Goal: Information Seeking & Learning: Learn about a topic

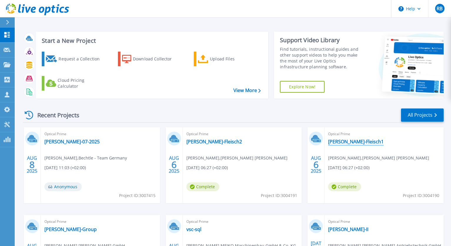
click at [350, 141] on link "Mueller-Fleisch1" at bounding box center [356, 142] width 56 height 6
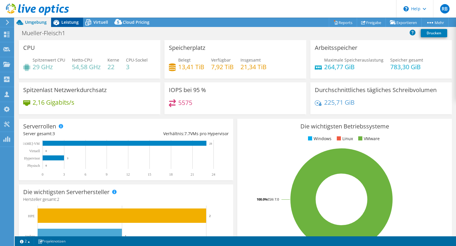
click at [72, 21] on span "Leistung" at bounding box center [69, 22] width 17 height 6
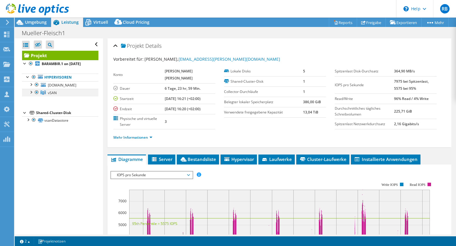
click at [32, 95] on div at bounding box center [31, 92] width 6 height 6
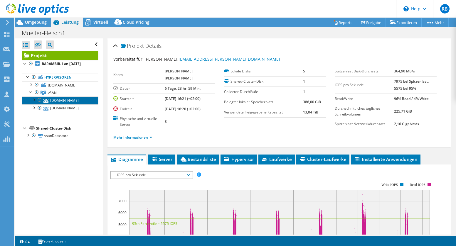
click at [57, 104] on link "esxi-bay-1.muellerfleisch.de" at bounding box center [60, 101] width 76 height 8
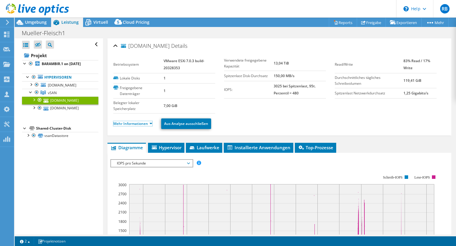
click at [130, 125] on link "Mehr Informationen" at bounding box center [132, 123] width 39 height 5
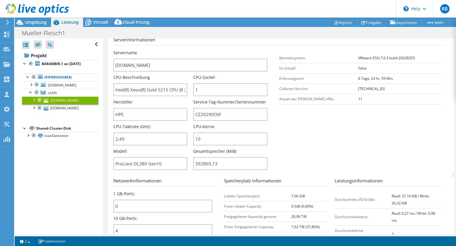
scroll to position [147, 0]
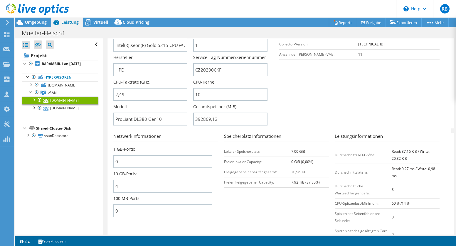
click at [286, 111] on section "Serverinformationen Servername esxi-bay-1.muellerfleisch.de CPU-Beschreibung In…" at bounding box center [280, 60] width 335 height 137
click at [53, 95] on span "vSAN" at bounding box center [52, 92] width 9 height 5
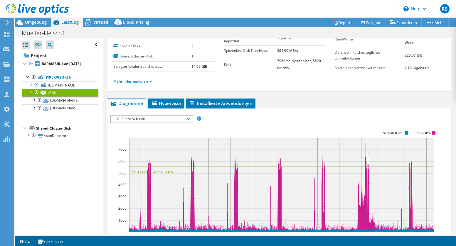
scroll to position [15, 0]
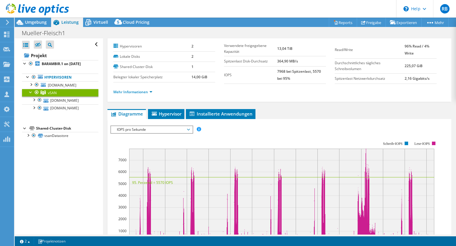
click at [172, 129] on span "IOPS pro Sekunde" at bounding box center [151, 129] width 75 height 7
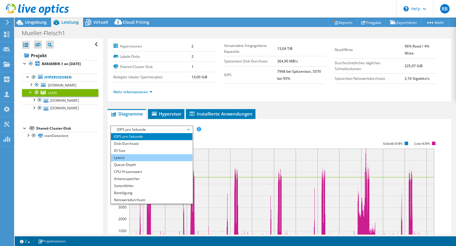
click at [127, 157] on li "Latenz" at bounding box center [151, 158] width 81 height 7
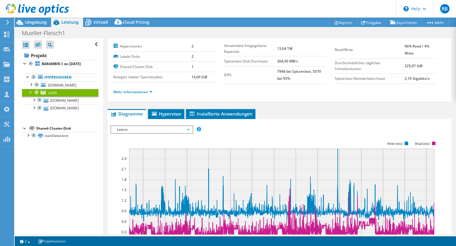
click at [168, 131] on span "Latenz" at bounding box center [151, 129] width 75 height 7
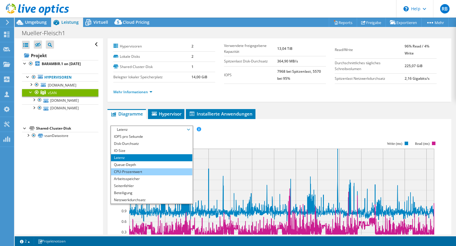
click at [148, 173] on li "CPU-Prozentwert" at bounding box center [151, 172] width 81 height 7
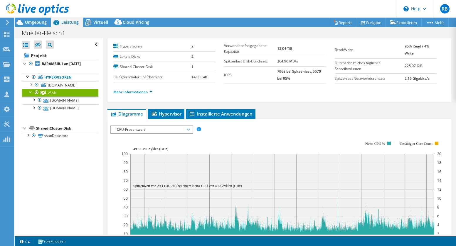
click at [133, 128] on span "CPU-Prozentwert" at bounding box center [151, 129] width 75 height 7
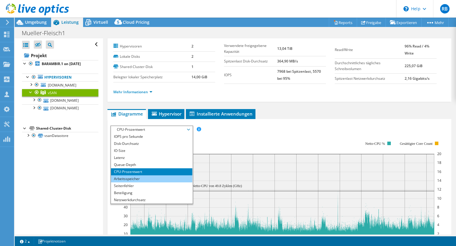
click at [133, 179] on li "Arbeitsspeicher" at bounding box center [151, 179] width 81 height 7
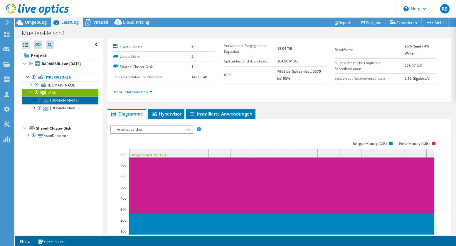
click at [58, 104] on link "esxi-bay-1.muellerfleisch.de" at bounding box center [60, 101] width 76 height 8
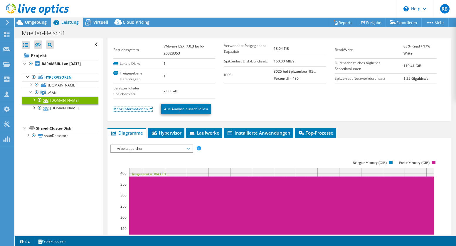
click at [127, 109] on link "Mehr Informationen" at bounding box center [132, 109] width 39 height 5
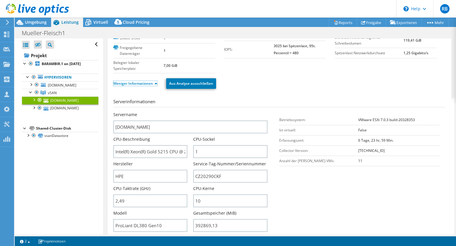
scroll to position [51, 0]
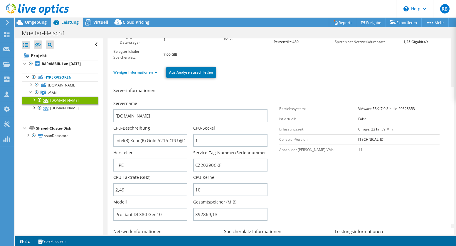
click at [34, 103] on div at bounding box center [34, 100] width 6 height 6
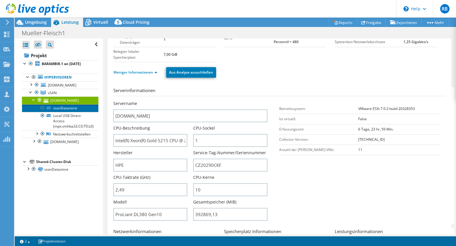
click at [72, 112] on link "vsanDatastore" at bounding box center [60, 109] width 76 height 8
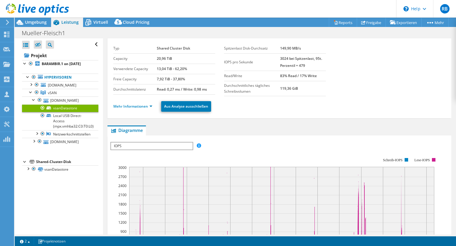
scroll to position [0, 0]
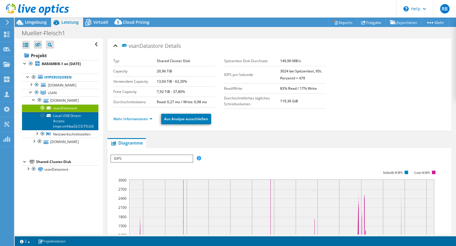
click at [69, 130] on link "Local USB Direct-Access (mpx.vmhba32:C0:T0:L0)" at bounding box center [60, 121] width 76 height 18
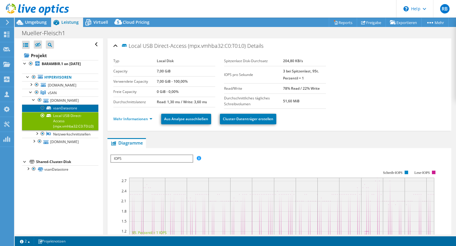
click at [54, 112] on link "vsanDatastore" at bounding box center [60, 109] width 76 height 8
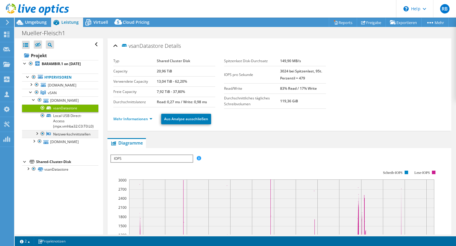
click at [37, 136] on div at bounding box center [37, 133] width 6 height 6
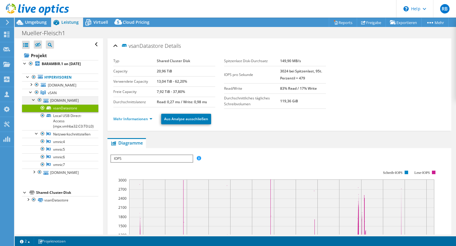
click at [34, 103] on div at bounding box center [34, 100] width 6 height 6
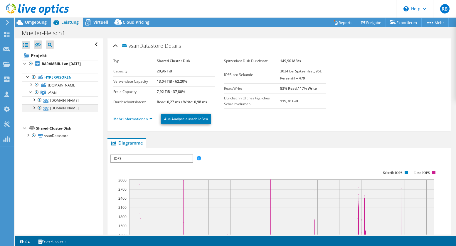
click at [35, 110] on div at bounding box center [34, 108] width 6 height 6
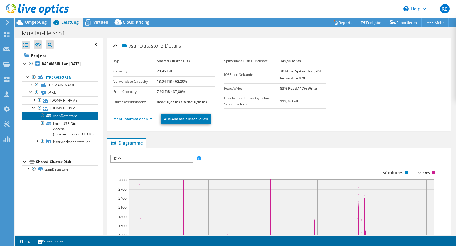
click at [76, 120] on link "vsanDatastore" at bounding box center [60, 116] width 76 height 8
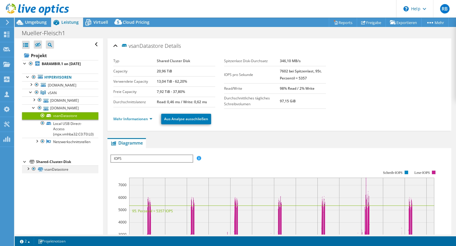
click at [28, 172] on div at bounding box center [28, 169] width 6 height 6
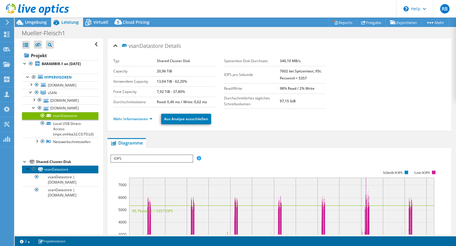
click at [64, 173] on link "vsanDatastore" at bounding box center [60, 170] width 76 height 8
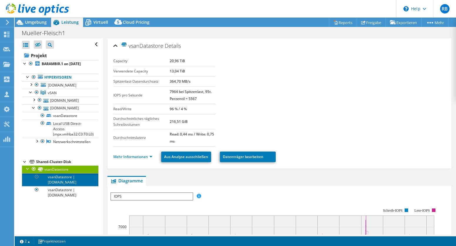
click at [59, 187] on link "vsanDatastore | esxi-bay-1.muellerfleisch.de" at bounding box center [60, 180] width 76 height 13
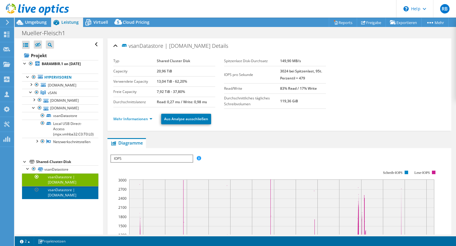
click at [61, 199] on link "vsanDatastore | esxi-bay-2.muellerfleisch.de" at bounding box center [60, 193] width 76 height 13
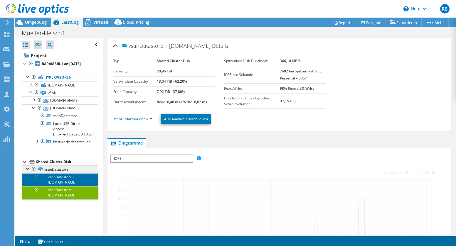
click at [63, 187] on link "vsanDatastore | esxi-bay-1.muellerfleisch.de" at bounding box center [60, 180] width 76 height 13
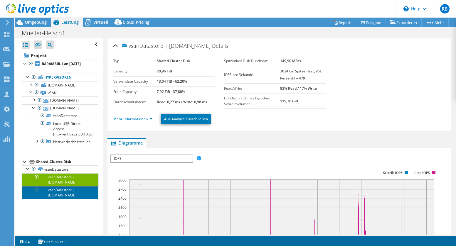
click at [61, 199] on link "vsanDatastore | esxi-bay-2.muellerfleisch.de" at bounding box center [60, 193] width 76 height 13
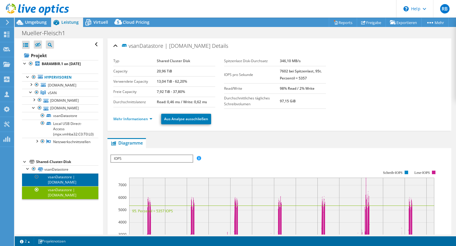
click at [61, 187] on link "vsanDatastore | esxi-bay-1.muellerfleisch.de" at bounding box center [60, 180] width 76 height 13
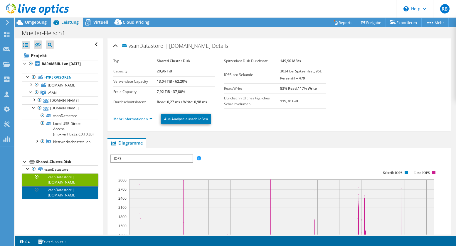
click at [64, 199] on link "vsanDatastore | esxi-bay-2.muellerfleisch.de" at bounding box center [60, 193] width 76 height 13
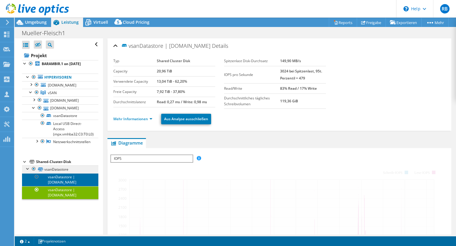
click at [63, 187] on link "vsanDatastore | esxi-bay-1.muellerfleisch.de" at bounding box center [60, 180] width 76 height 13
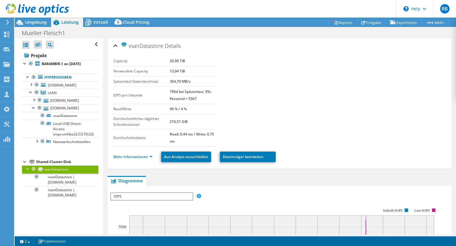
select select "USD"
click at [29, 95] on div at bounding box center [31, 92] width 6 height 6
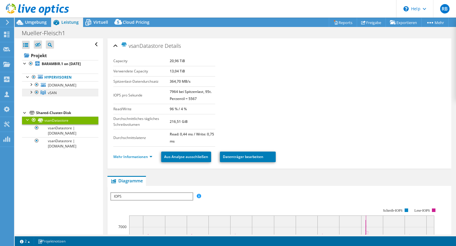
click at [51, 95] on span "vSAN" at bounding box center [52, 92] width 9 height 5
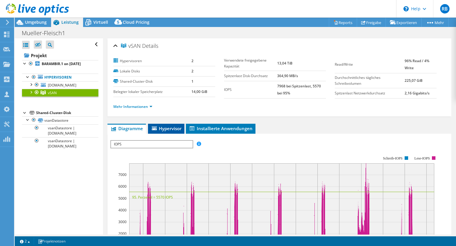
click at [167, 128] on span "Hypervisor" at bounding box center [166, 129] width 31 height 6
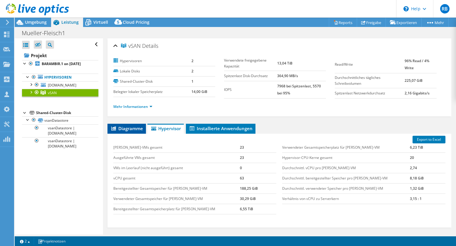
click at [131, 130] on span "Diagramme" at bounding box center [126, 129] width 33 height 6
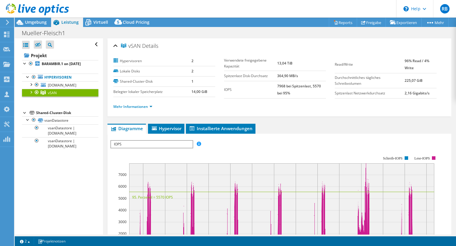
click at [134, 147] on span "IOPS" at bounding box center [151, 144] width 81 height 7
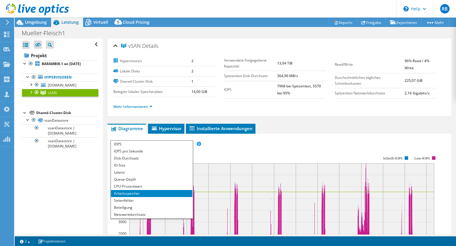
click at [71, 212] on div "Alle öffnen Alle schließen Ausgeschlossene Knoten verbergen Projektbaumfilter" at bounding box center [59, 136] width 88 height 197
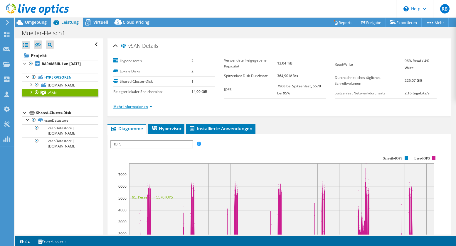
click at [129, 108] on link "Mehr Informationen" at bounding box center [132, 106] width 39 height 5
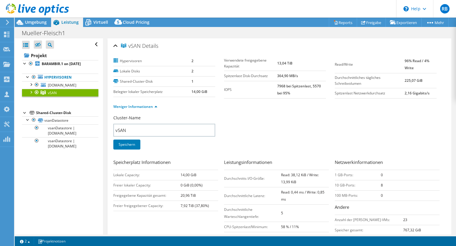
click at [259, 117] on div "Cluster-Name vSAN Speichern" at bounding box center [279, 136] width 332 height 42
click at [229, 150] on div "Cluster-Name vSAN Speichern" at bounding box center [279, 136] width 332 height 42
click at [37, 23] on span "Umgebung" at bounding box center [36, 22] width 22 height 6
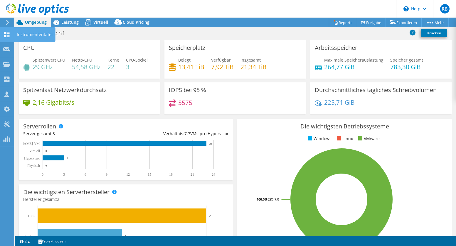
click at [5, 34] on icon at bounding box center [6, 35] width 7 height 6
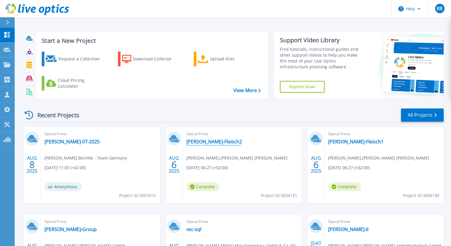
click at [195, 142] on link "Mueller-Fleisch2" at bounding box center [214, 142] width 56 height 6
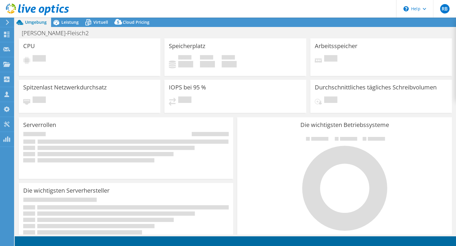
select select "USD"
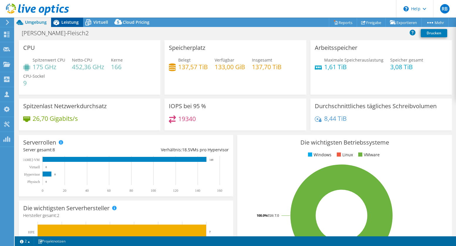
click at [70, 23] on span "Leistung" at bounding box center [69, 22] width 17 height 6
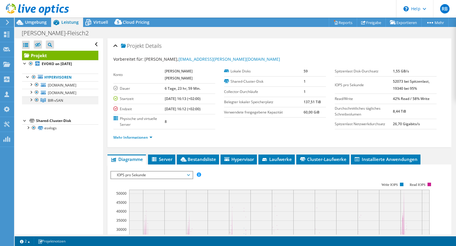
click at [30, 103] on div at bounding box center [31, 100] width 6 height 6
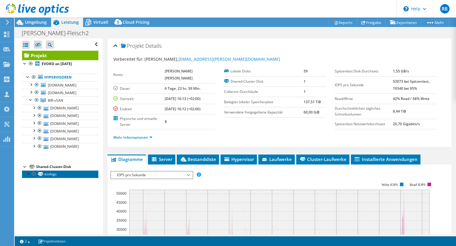
click at [47, 178] on link "esxlogs" at bounding box center [60, 175] width 76 height 8
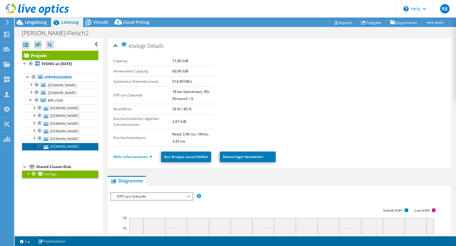
click at [62, 151] on link "[DOMAIN_NAME]" at bounding box center [60, 147] width 76 height 8
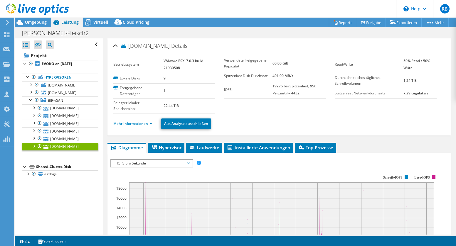
click at [32, 149] on div at bounding box center [34, 146] width 6 height 6
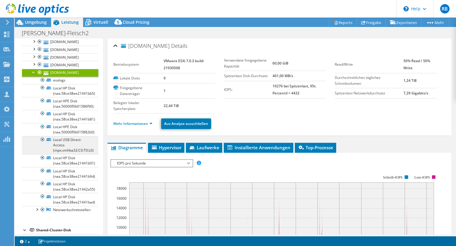
scroll to position [110, 0]
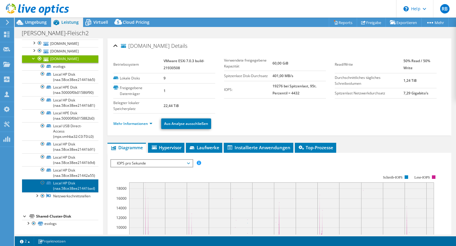
click at [77, 192] on link "Local HP Disk (naa.58ce38ee21441bad)" at bounding box center [60, 185] width 76 height 13
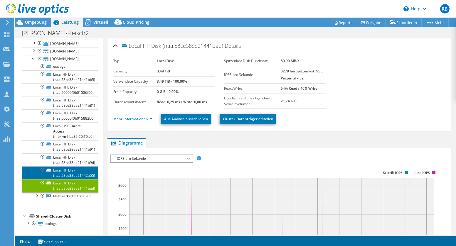
click at [81, 179] on link "Local HP Disk (naa.58ce38ee21442a55)" at bounding box center [60, 173] width 76 height 13
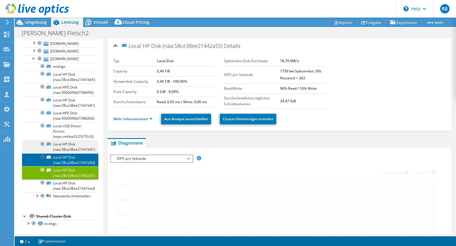
click at [80, 167] on link "Local HP Disk (naa.58ce38ee21441b9d)" at bounding box center [60, 160] width 76 height 13
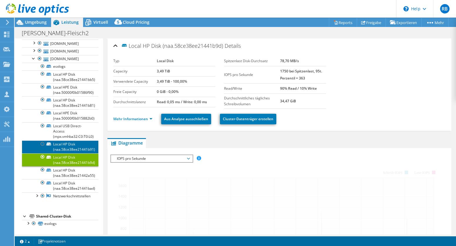
click at [79, 154] on link "Local HP Disk (naa.58ce38ee21441b91)" at bounding box center [60, 147] width 76 height 13
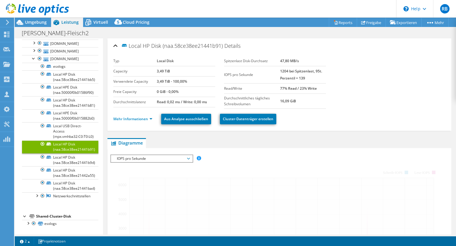
click at [76, 154] on link "Local HP Disk (naa.58ce38ee21441b91)" at bounding box center [60, 147] width 76 height 13
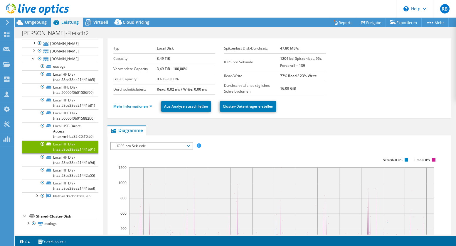
scroll to position [0, 0]
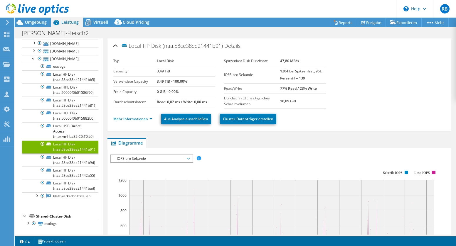
click at [59, 228] on div "Projekt EVOKO on 8/6/2025 Hypervisoren esxi-bir-witness.muellerfleisch.de" at bounding box center [60, 95] width 76 height 265
click at [70, 83] on link "Local HP Disk (naa.58ce38ee21441bb5)" at bounding box center [60, 76] width 76 height 13
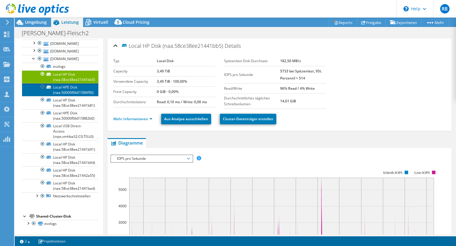
click at [72, 96] on link "Local HPE Disk (naa.50000f0b01586f90)" at bounding box center [60, 89] width 76 height 13
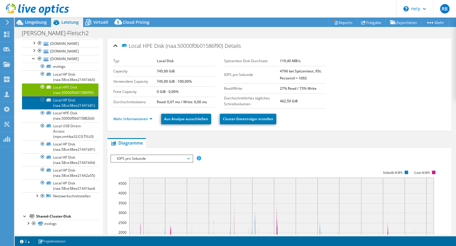
click at [74, 109] on link "Local HP Disk (naa.58ce38ee21441b81)" at bounding box center [60, 102] width 76 height 13
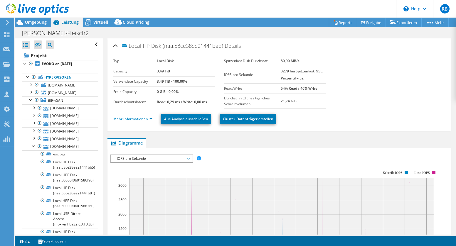
select select "USD"
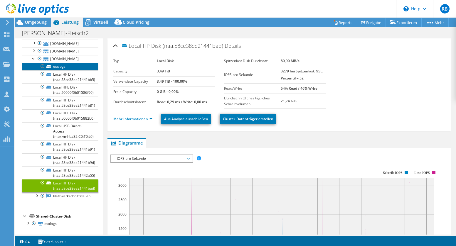
click at [64, 70] on link "esxlogs" at bounding box center [60, 67] width 76 height 8
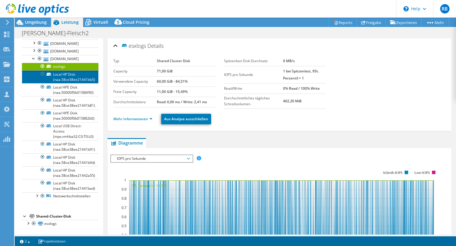
click at [67, 83] on link "Local HP Disk (naa.58ce38ee21441bb5)" at bounding box center [60, 76] width 76 height 13
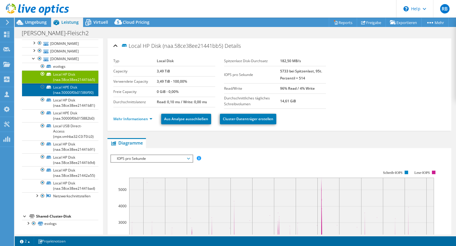
click at [75, 96] on link "Local HPE Disk (naa.50000f0b01586f90)" at bounding box center [60, 89] width 76 height 13
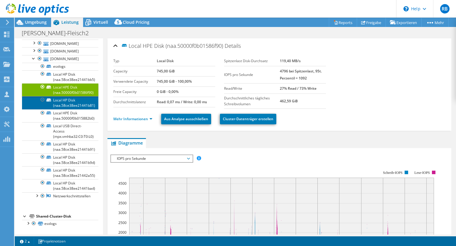
click at [75, 109] on link "Local HP Disk (naa.58ce38ee21441b81)" at bounding box center [60, 102] width 76 height 13
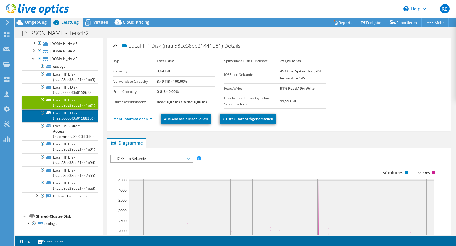
click at [77, 122] on link "Local HPE Disk (naa.50000f0b015882b0)" at bounding box center [60, 116] width 76 height 13
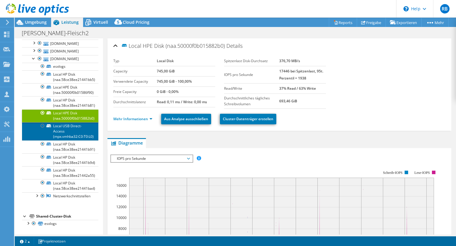
click at [77, 141] on link "Local USB Direct-Access (mpx.vmhba32:C0:T0:L0)" at bounding box center [60, 131] width 76 height 18
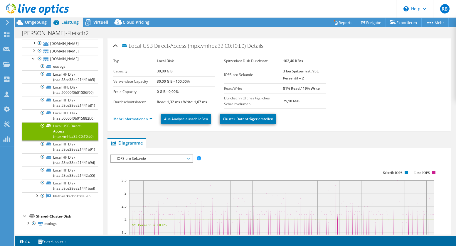
click at [229, 163] on rect at bounding box center [274, 221] width 328 height 117
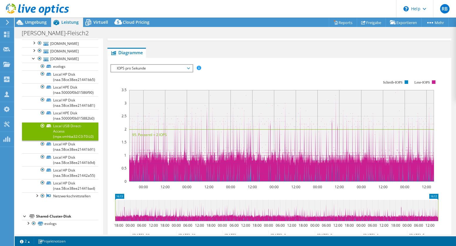
scroll to position [73, 0]
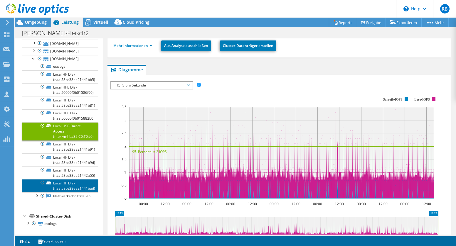
click at [66, 192] on link "Local HP Disk (naa.58ce38ee21441bad)" at bounding box center [60, 185] width 76 height 13
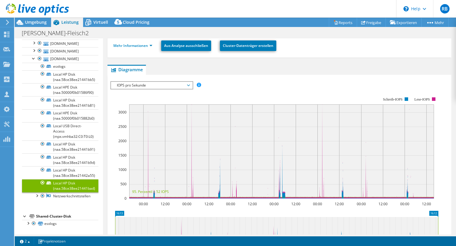
scroll to position [0, 0]
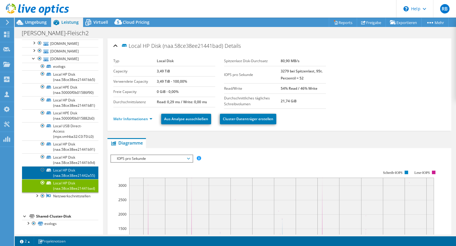
click at [59, 179] on link "Local HP Disk (naa.58ce38ee21442a55)" at bounding box center [60, 173] width 76 height 13
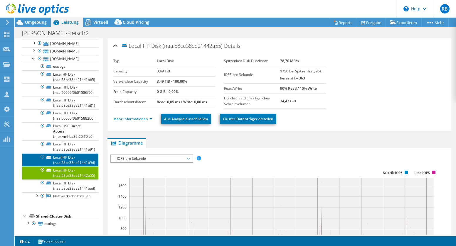
click at [66, 167] on link "Local HP Disk (naa.58ce38ee21441b9d)" at bounding box center [60, 160] width 76 height 13
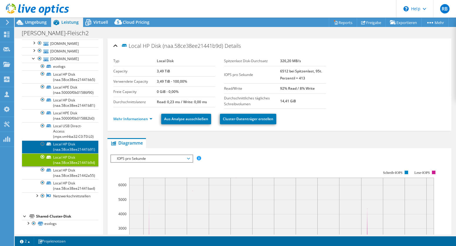
click at [68, 154] on link "Local HP Disk (naa.58ce38ee21441b91)" at bounding box center [60, 147] width 76 height 13
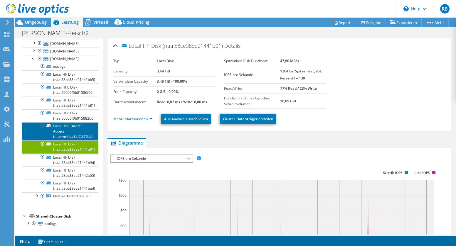
click at [69, 141] on link "Local USB Direct-Access (mpx.vmhba32:C0:T0:L0)" at bounding box center [60, 131] width 76 height 18
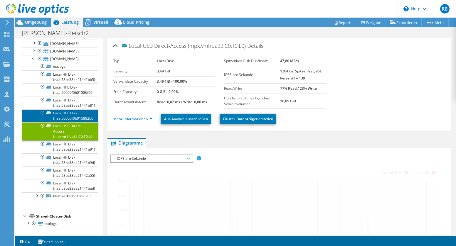
click at [69, 122] on link "Local HPE Disk (naa.50000f0b015882b0)" at bounding box center [60, 116] width 76 height 13
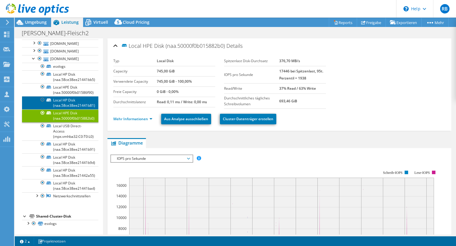
click at [69, 109] on link "Local HP Disk (naa.58ce38ee21441b81)" at bounding box center [60, 102] width 76 height 13
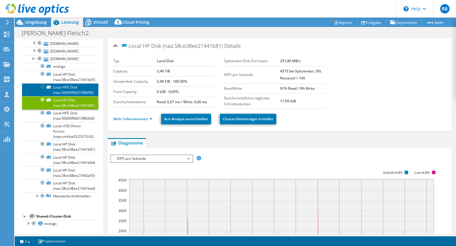
click at [69, 96] on link "Local HPE Disk (naa.50000f0b01586f90)" at bounding box center [60, 89] width 76 height 13
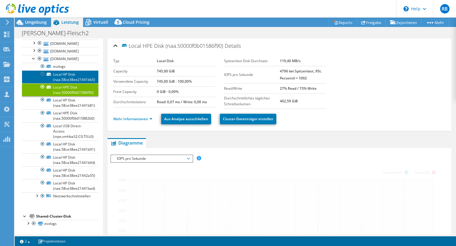
click at [70, 83] on link "Local HP Disk (naa.58ce38ee21441bb5)" at bounding box center [60, 76] width 76 height 13
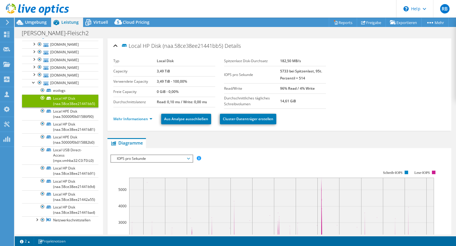
scroll to position [57, 0]
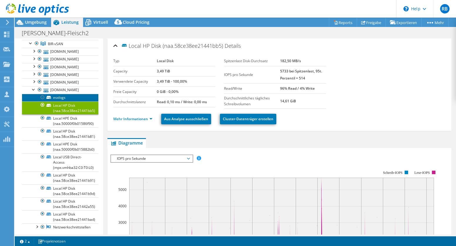
click at [63, 102] on link "esxlogs" at bounding box center [60, 98] width 76 height 8
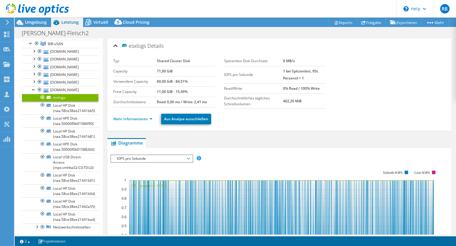
drag, startPoint x: 155, startPoint y: 81, endPoint x: 186, endPoint y: 90, distance: 32.2
click at [186, 90] on tbody "Typ Shared Cluster Disk Capacity 71,00 GiB Verwendete Capacity 60,00 GiB - 84,5…" at bounding box center [164, 81] width 102 height 51
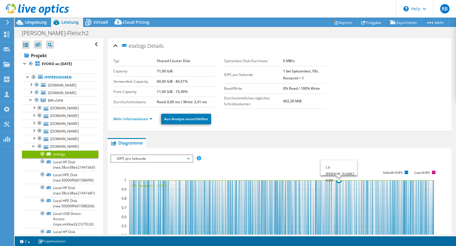
select select "USD"
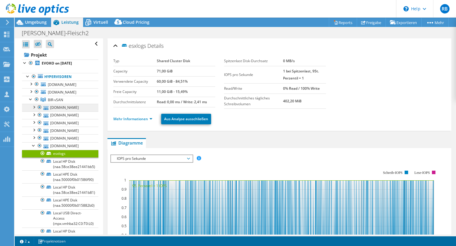
scroll to position [0, 0]
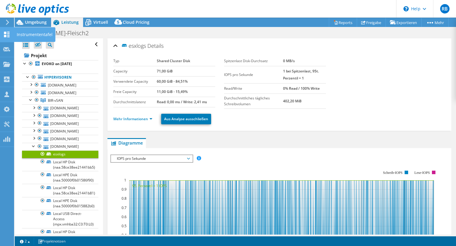
click at [9, 33] on use at bounding box center [7, 35] width 6 height 6
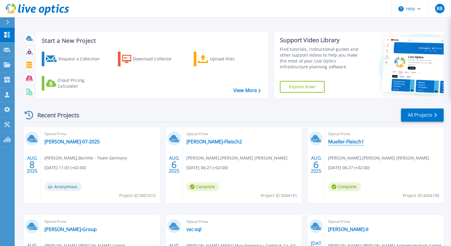
click at [345, 142] on link "Mueller-Fleisch1" at bounding box center [346, 142] width 36 height 6
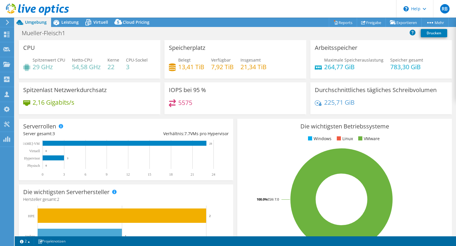
select select "USD"
click at [6, 36] on icon at bounding box center [6, 35] width 7 height 6
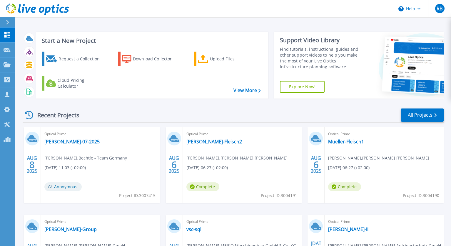
click at [59, 117] on div "Recent Projects" at bounding box center [55, 115] width 65 height 14
click at [31, 115] on icon at bounding box center [29, 115] width 9 height 9
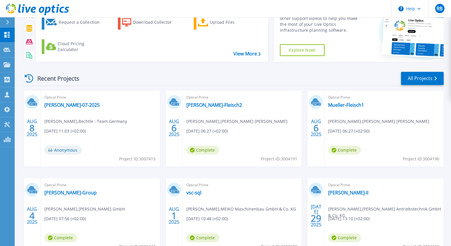
scroll to position [73, 0]
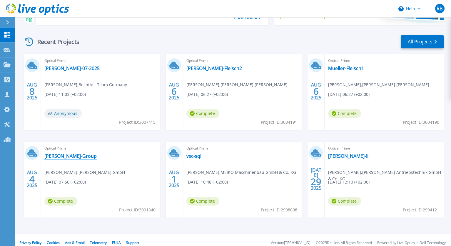
click at [61, 158] on link "[PERSON_NAME]-Group" at bounding box center [70, 156] width 52 height 6
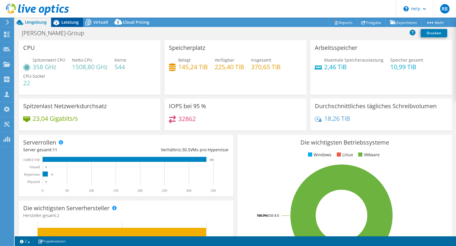
click at [75, 22] on span "Leistung" at bounding box center [69, 22] width 17 height 6
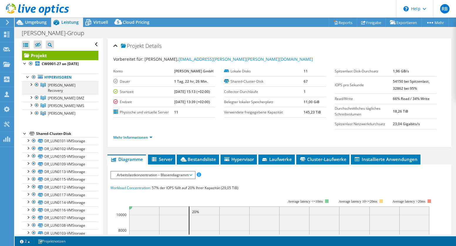
click at [31, 85] on div at bounding box center [31, 84] width 6 height 6
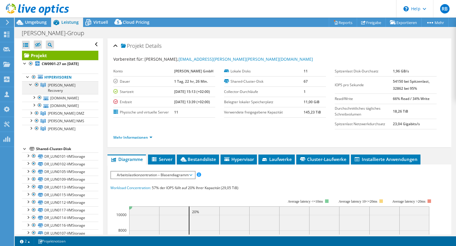
click at [31, 85] on div at bounding box center [31, 84] width 6 height 6
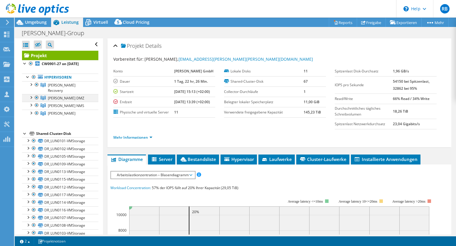
click at [31, 94] on div at bounding box center [31, 97] width 6 height 6
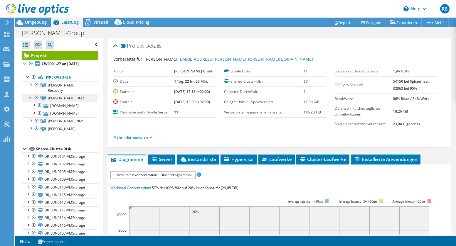
click at [31, 94] on div at bounding box center [31, 97] width 6 height 6
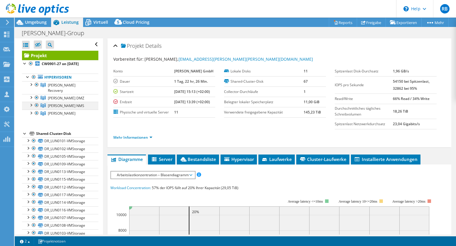
click at [31, 102] on div at bounding box center [31, 105] width 6 height 6
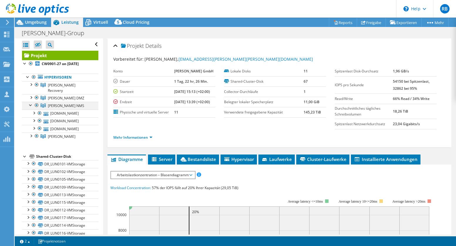
click at [31, 102] on div at bounding box center [31, 105] width 6 height 6
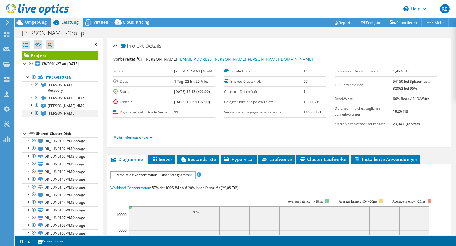
click at [31, 110] on div at bounding box center [31, 113] width 6 height 6
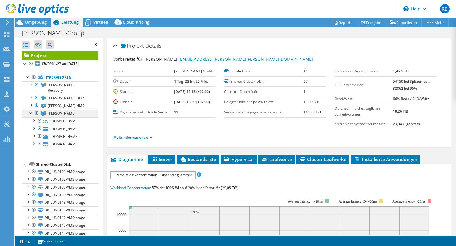
click at [48, 94] on link "[PERSON_NAME]" at bounding box center [60, 87] width 76 height 13
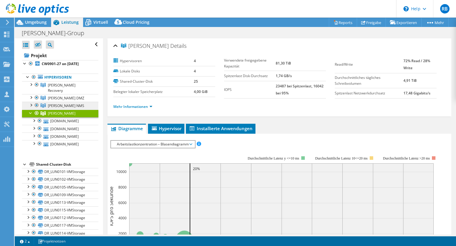
click at [53, 93] on span "[PERSON_NAME] NMS" at bounding box center [62, 88] width 28 height 10
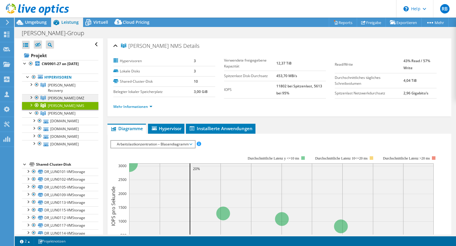
click at [54, 92] on span "[PERSON_NAME] DMZ" at bounding box center [62, 88] width 28 height 10
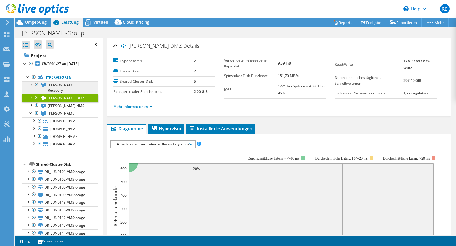
click at [56, 85] on span "[PERSON_NAME] Recovery" at bounding box center [62, 88] width 28 height 10
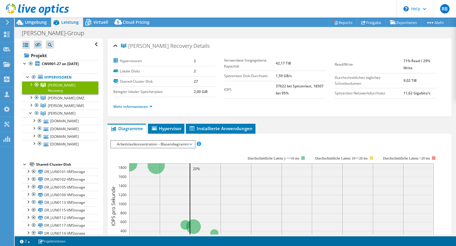
click at [31, 85] on div at bounding box center [31, 84] width 6 height 6
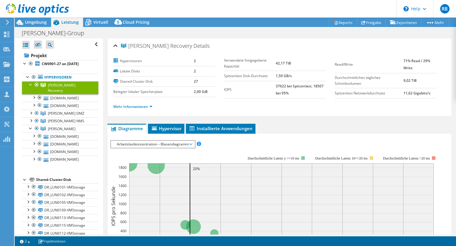
click at [31, 85] on div at bounding box center [31, 84] width 6 height 6
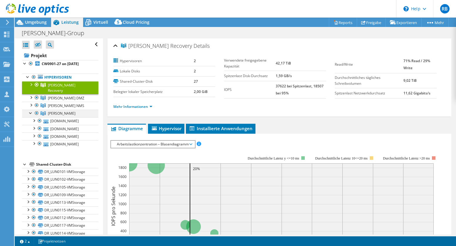
click at [30, 110] on div at bounding box center [31, 113] width 6 height 6
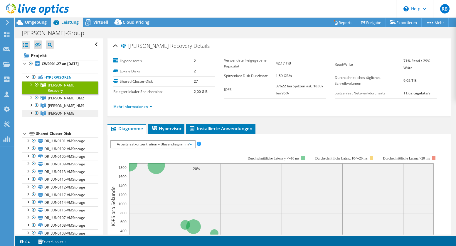
click at [59, 93] on span "[PERSON_NAME]" at bounding box center [62, 88] width 28 height 10
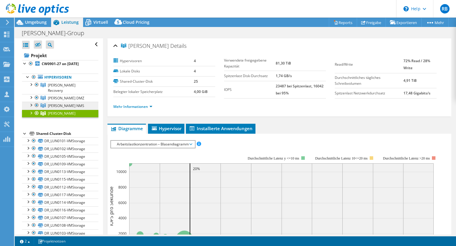
click at [61, 93] on span "[PERSON_NAME] NMS" at bounding box center [62, 88] width 28 height 10
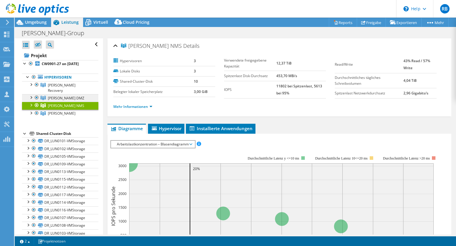
click at [67, 93] on span "[PERSON_NAME] DMZ" at bounding box center [62, 88] width 28 height 10
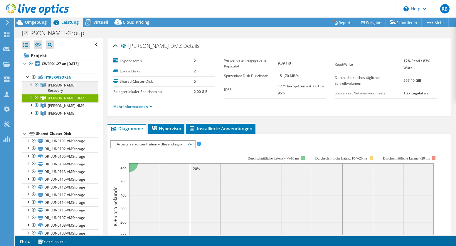
click at [72, 85] on span "[PERSON_NAME] Recovery" at bounding box center [62, 88] width 28 height 10
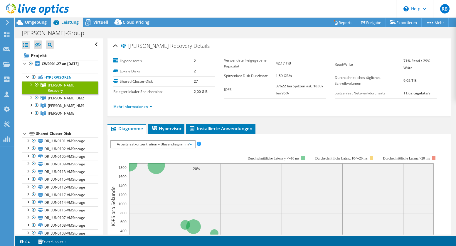
click at [25, 130] on div at bounding box center [25, 133] width 6 height 6
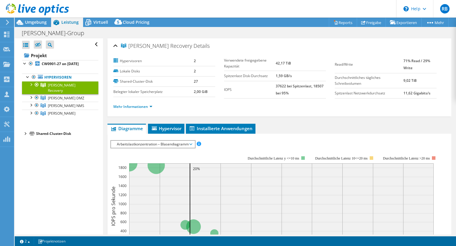
click at [298, 126] on ul "Diagramme Server Bestandsliste Hypervisor Laufwerke Cluster-Laufwerke Installie…" at bounding box center [280, 129] width 344 height 10
click at [103, 21] on span "Virtuell" at bounding box center [100, 22] width 15 height 6
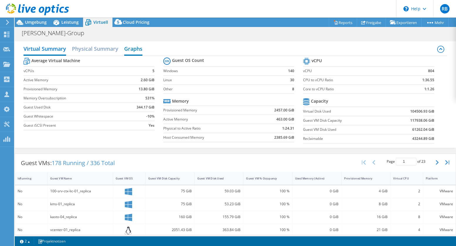
click at [136, 48] on h2 "Graphs" at bounding box center [133, 49] width 18 height 13
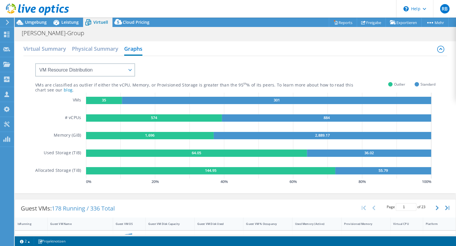
click at [63, 77] on div "VMs are classified as outlier if either the vCPU, Memory, or Provisioned Storag…" at bounding box center [235, 121] width 400 height 130
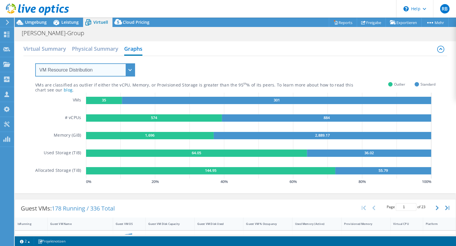
click at [63, 73] on select "VM Resource Distribution Provisioning Contrast Over Provisioning" at bounding box center [85, 69] width 100 height 13
select select "Over Provisioning"
click at [35, 63] on select "VM Resource Distribution Provisioning Contrast Over Provisioning" at bounding box center [85, 69] width 100 height 13
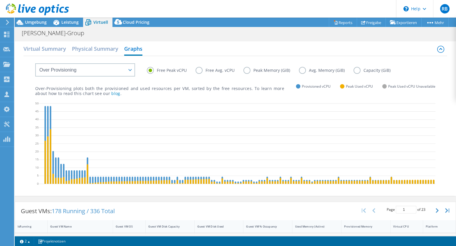
click at [177, 69] on label "Free Peak vCPU" at bounding box center [171, 70] width 49 height 7
click at [0, 0] on input "Free Peak vCPU" at bounding box center [0, 0] width 0 height 0
click at [218, 71] on label "Free Avg. vCPU" at bounding box center [220, 70] width 48 height 7
click at [0, 0] on input "Free Avg. vCPU" at bounding box center [0, 0] width 0 height 0
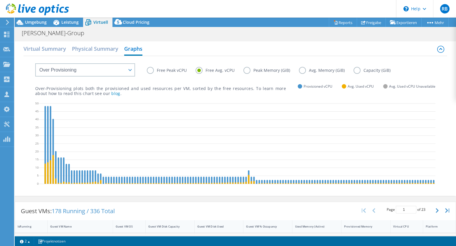
click at [162, 71] on label "Free Peak vCPU" at bounding box center [171, 70] width 49 height 7
click at [0, 0] on input "Free Peak vCPU" at bounding box center [0, 0] width 0 height 0
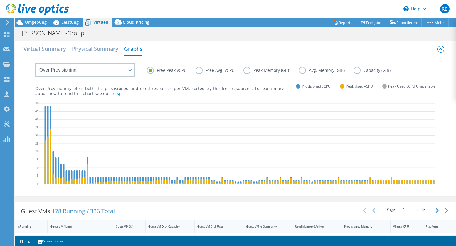
click at [271, 70] on label "Peak Memory (GiB)" at bounding box center [271, 70] width 56 height 7
click at [0, 0] on input "Peak Memory (GiB)" at bounding box center [0, 0] width 0 height 0
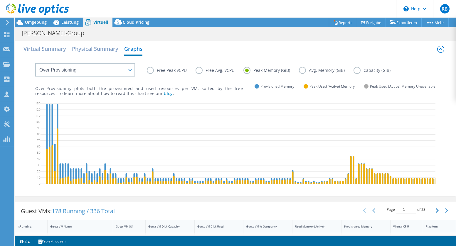
click at [179, 71] on label "Free Peak vCPU" at bounding box center [171, 70] width 49 height 7
click at [0, 0] on input "Free Peak vCPU" at bounding box center [0, 0] width 0 height 0
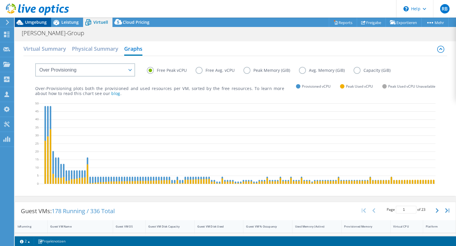
click at [33, 21] on span "Umgebung" at bounding box center [36, 22] width 22 height 6
